Goal: Find specific page/section: Find specific page/section

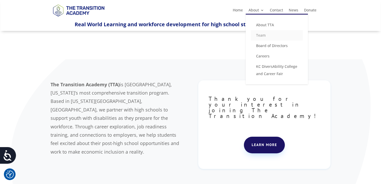
click at [264, 39] on link "Team" at bounding box center [277, 35] width 52 height 10
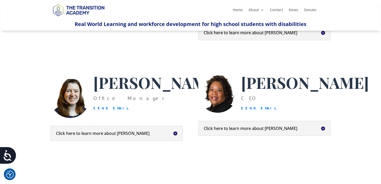
scroll to position [126, 0]
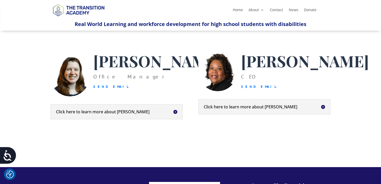
click at [177, 114] on h5 "Click here to learn more about [PERSON_NAME]" at bounding box center [116, 111] width 121 height 4
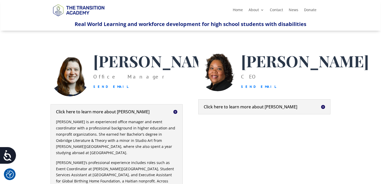
click at [176, 114] on h5 "Click here to learn more about [PERSON_NAME]" at bounding box center [116, 111] width 121 height 4
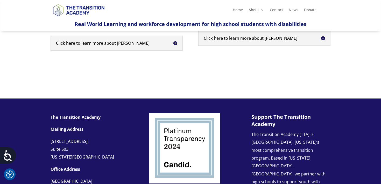
scroll to position [301, 0]
